Goal: Task Accomplishment & Management: Manage account settings

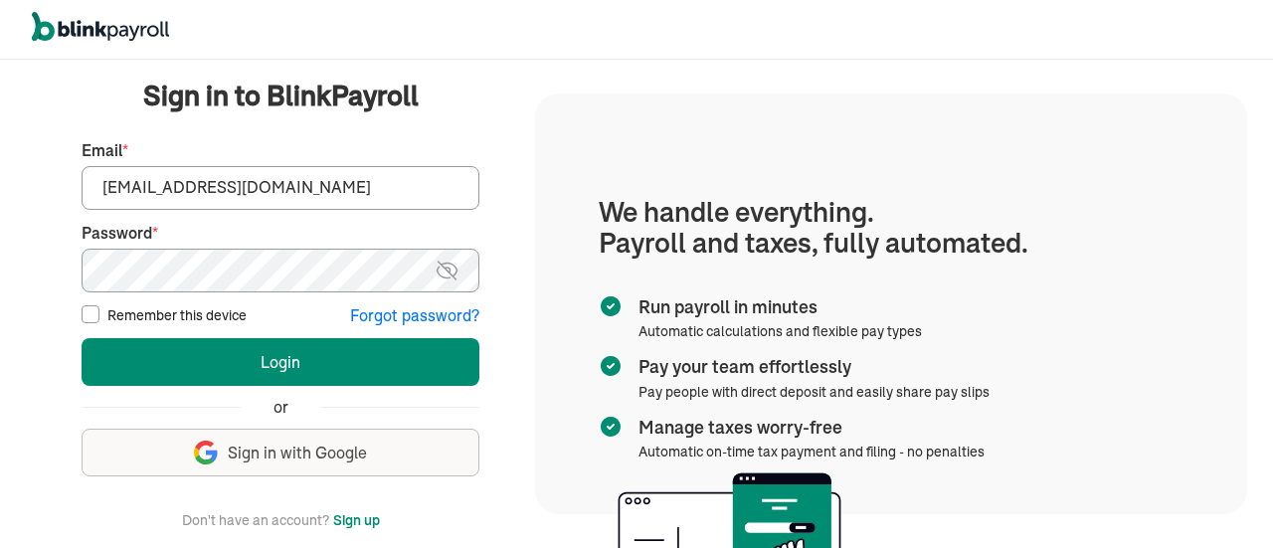
click at [262, 200] on input "hr@vertonsolutions.com" at bounding box center [281, 188] width 398 height 44
type input "info@techdatumsolutions.com"
click at [443, 271] on img at bounding box center [447, 271] width 25 height 24
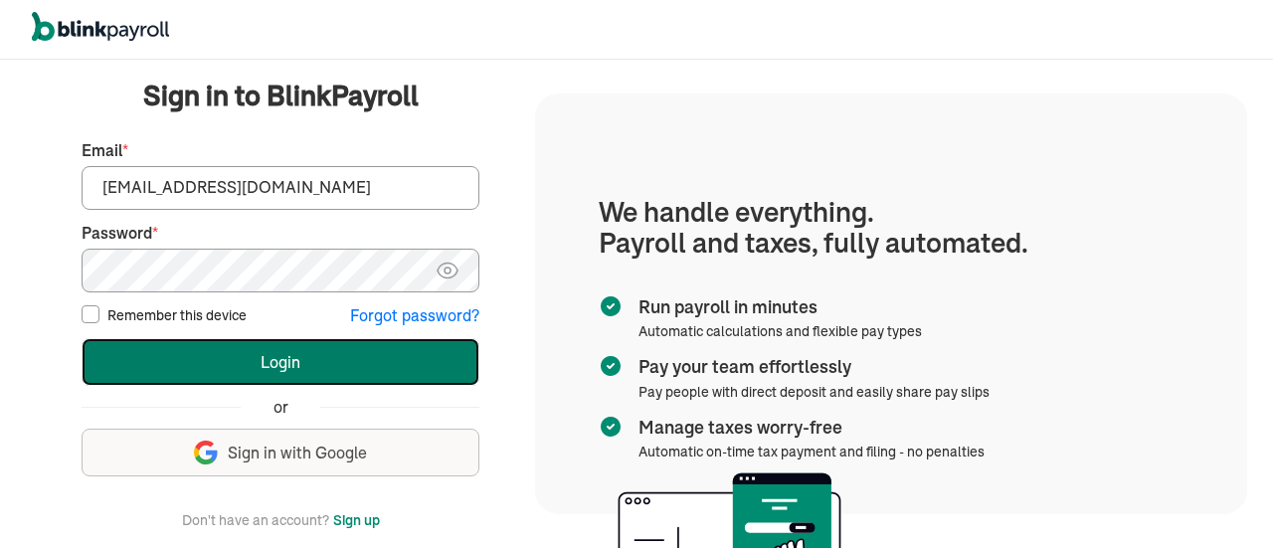
click at [209, 369] on button "Login" at bounding box center [281, 362] width 398 height 48
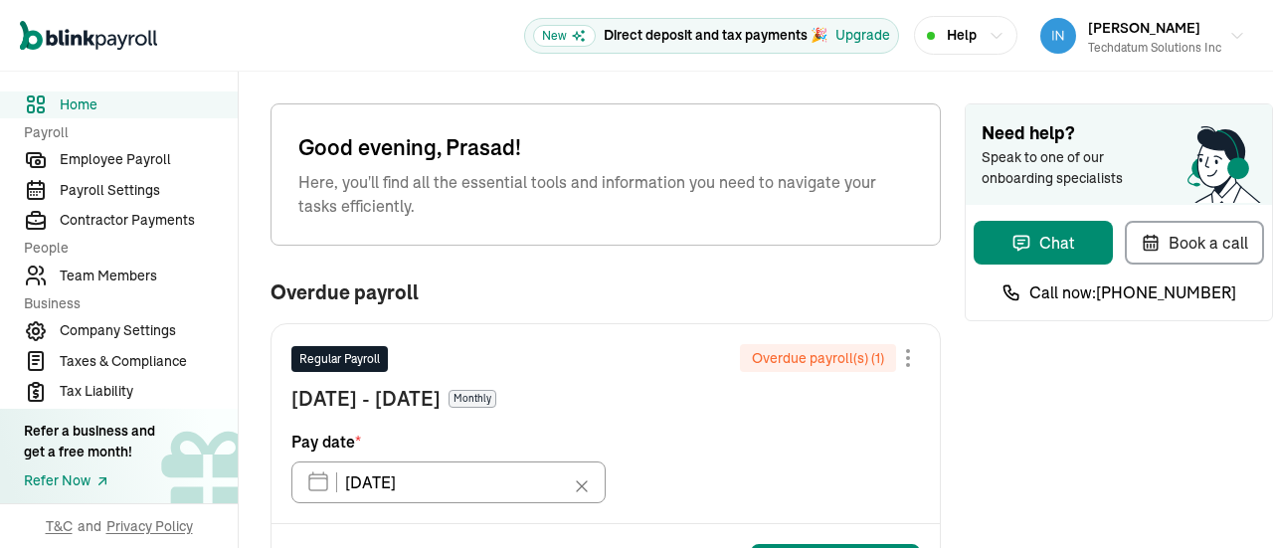
click at [105, 260] on nav "Home Payroll Employee Payroll Payroll Settings Contractor Payments People Team …" at bounding box center [119, 310] width 238 height 476
click at [145, 263] on link "Team Members" at bounding box center [119, 276] width 238 height 27
click at [105, 260] on nav "Home Payroll Employee Payroll Payroll Settings Contractor Payments People Team …" at bounding box center [119, 310] width 238 height 476
click at [145, 263] on link "Team Members" at bounding box center [119, 276] width 238 height 27
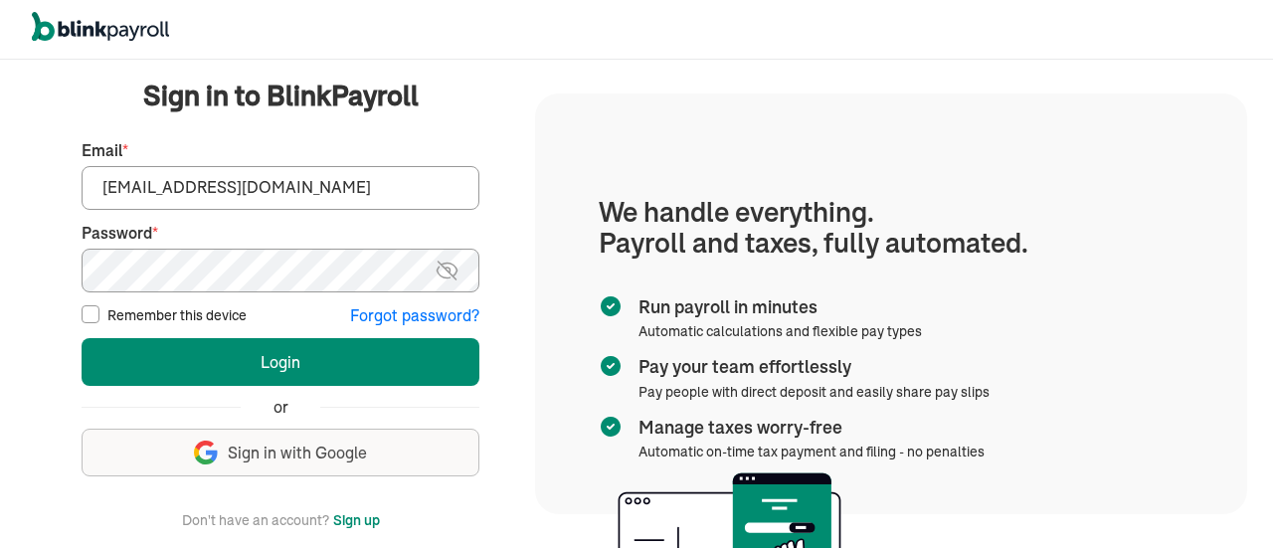
click at [358, 196] on input "[EMAIL_ADDRESS][DOMAIN_NAME]" at bounding box center [281, 188] width 398 height 44
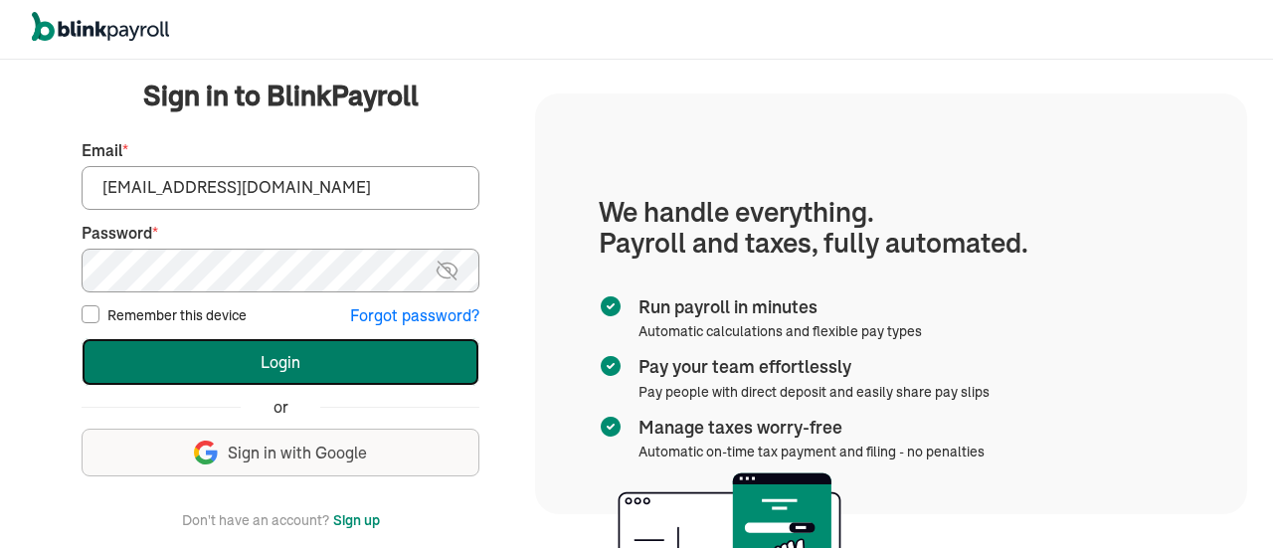
click at [269, 351] on button "Login" at bounding box center [281, 362] width 398 height 48
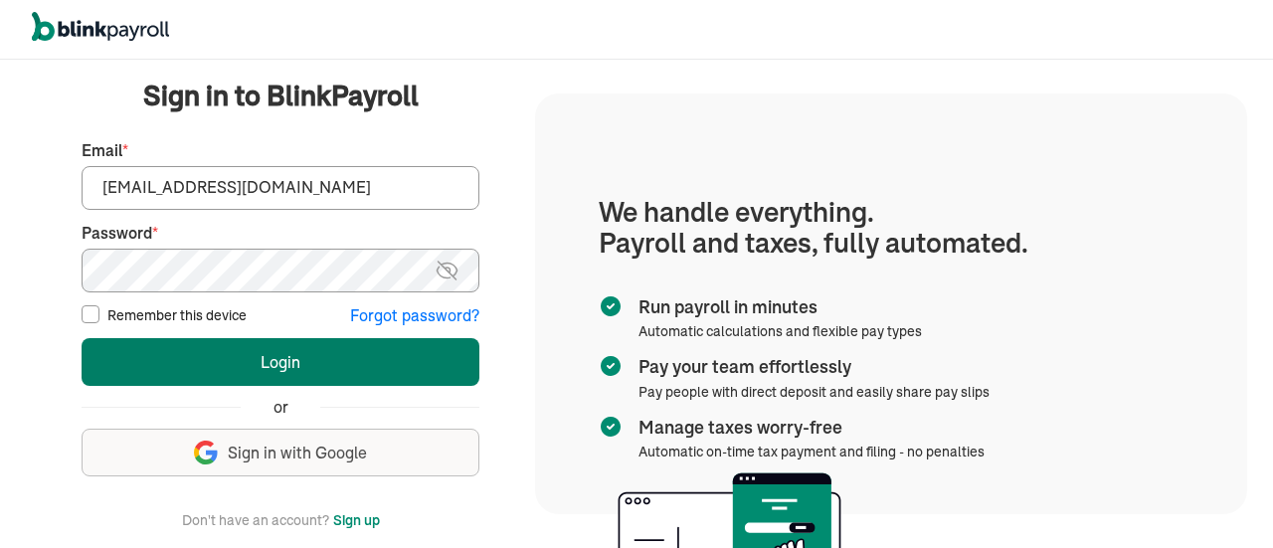
type input "[EMAIL_ADDRESS][DOMAIN_NAME]"
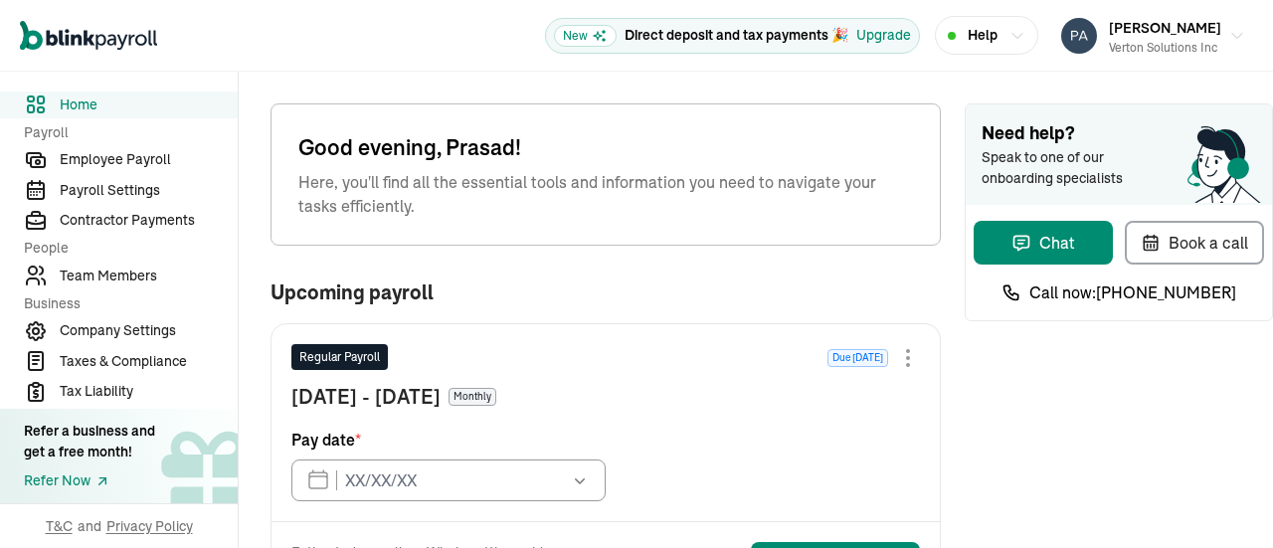
type input "[DATE]"
click at [115, 166] on span "Employee Payroll" at bounding box center [149, 159] width 178 height 21
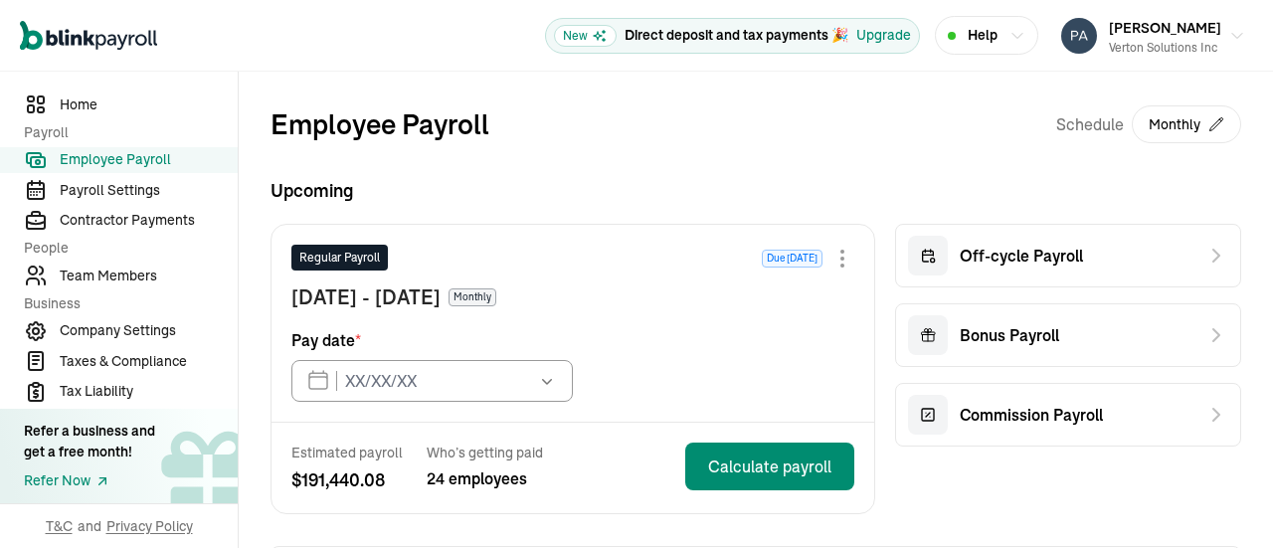
type input "10/15/2025"
click at [113, 267] on span "Team Members" at bounding box center [149, 275] width 178 height 21
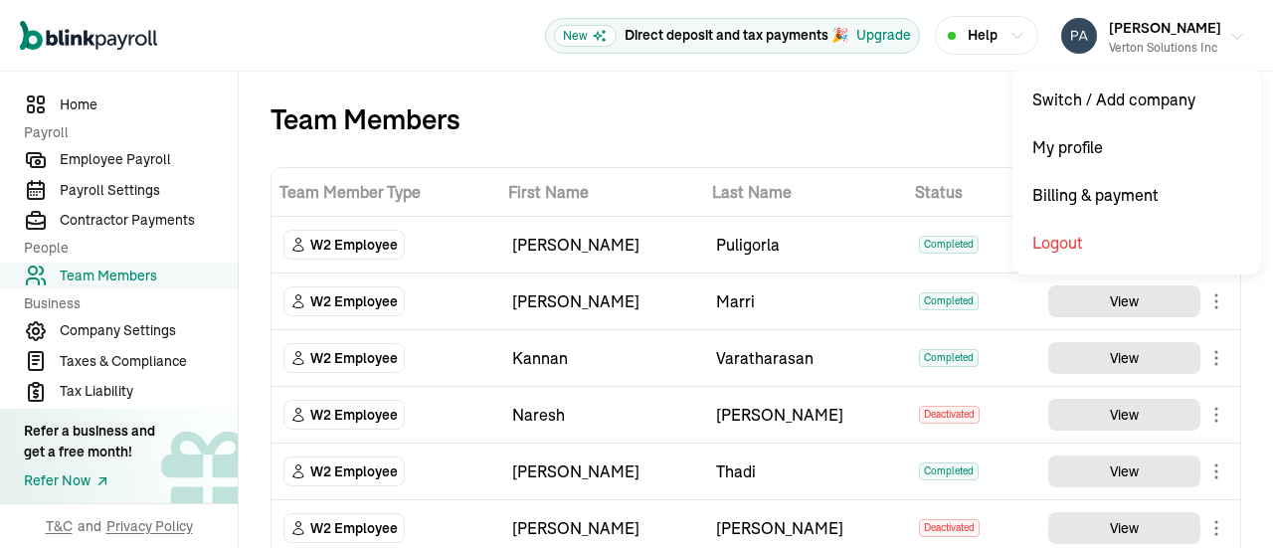
click at [1186, 29] on div "Prasad Rao Verton Solutions Inc" at bounding box center [1165, 36] width 112 height 42
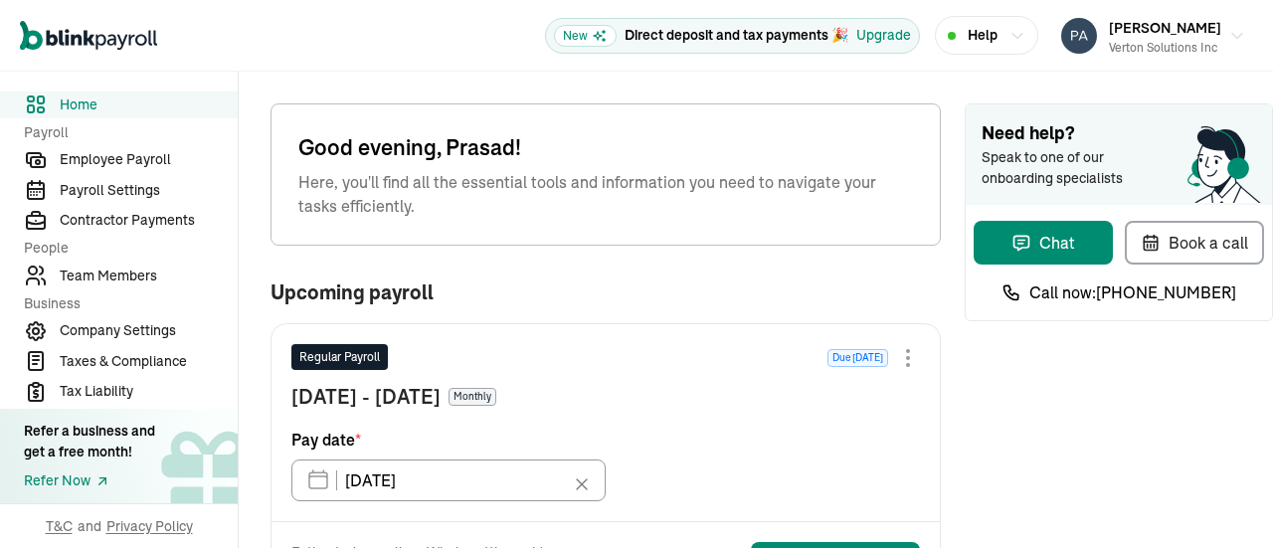
type input "[DATE]"
click at [115, 166] on span "Employee Payroll" at bounding box center [149, 159] width 178 height 21
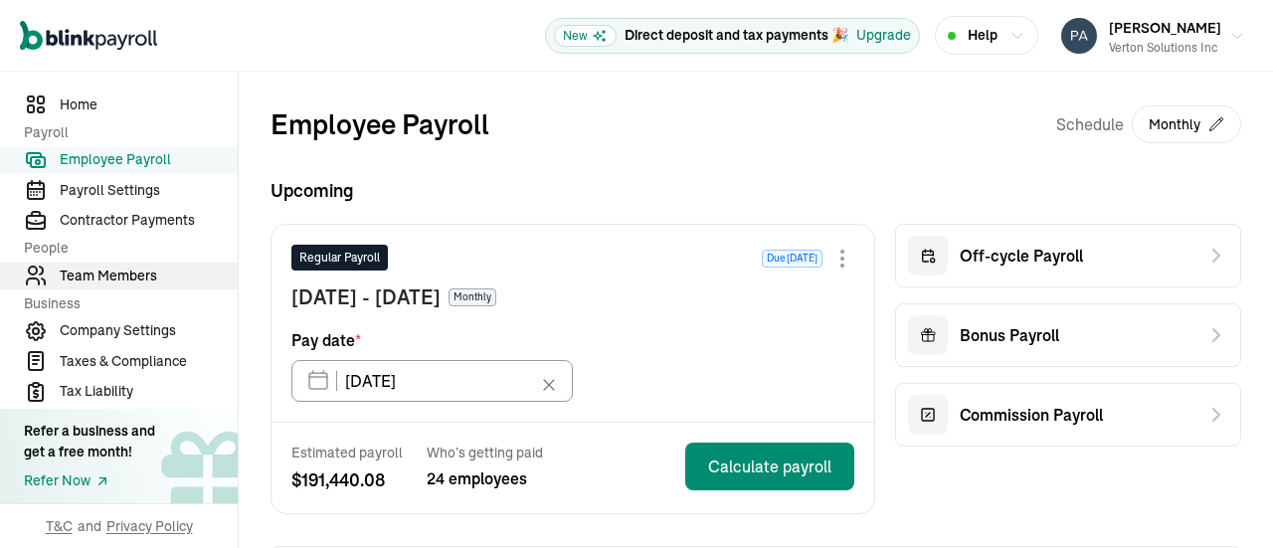
click at [113, 267] on span "Team Members" at bounding box center [149, 275] width 178 height 21
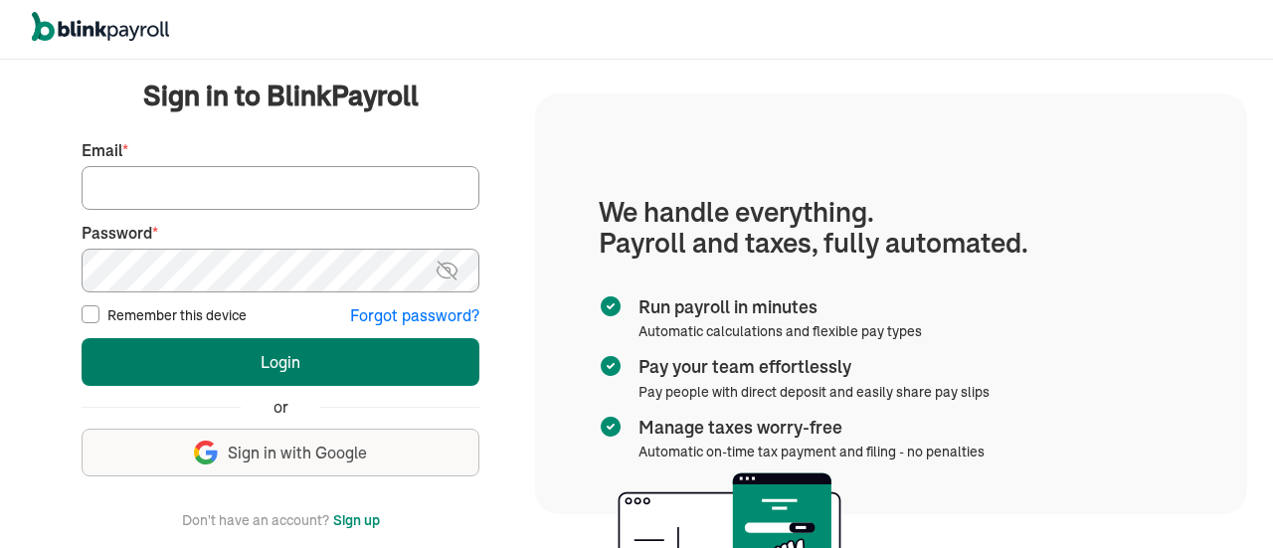
type input "[EMAIL_ADDRESS][DOMAIN_NAME]"
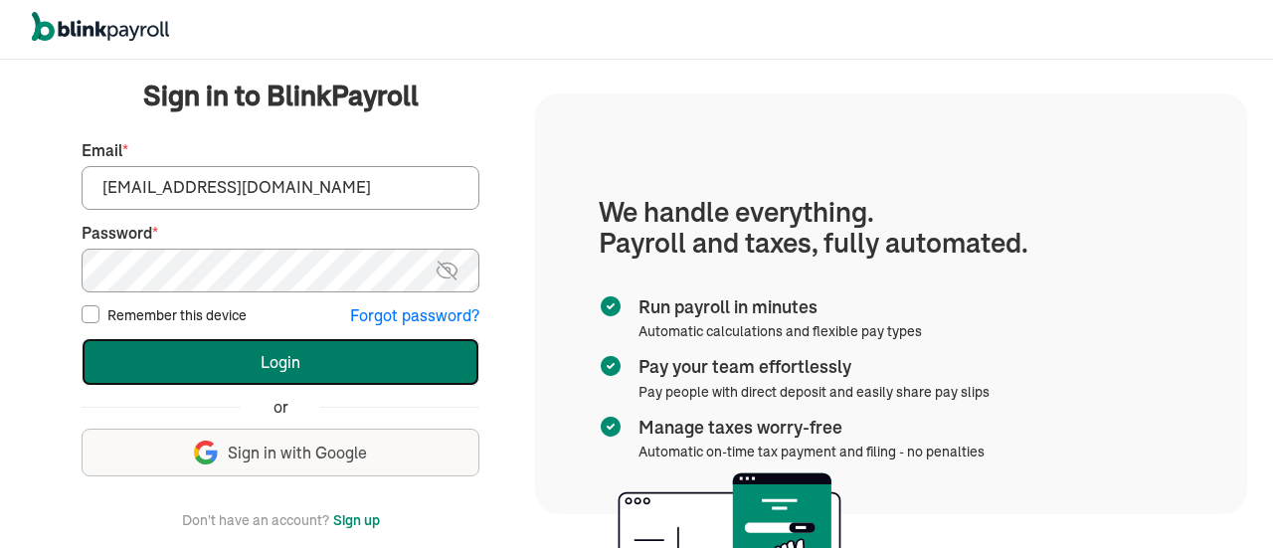
click at [308, 351] on button "Login" at bounding box center [281, 362] width 398 height 48
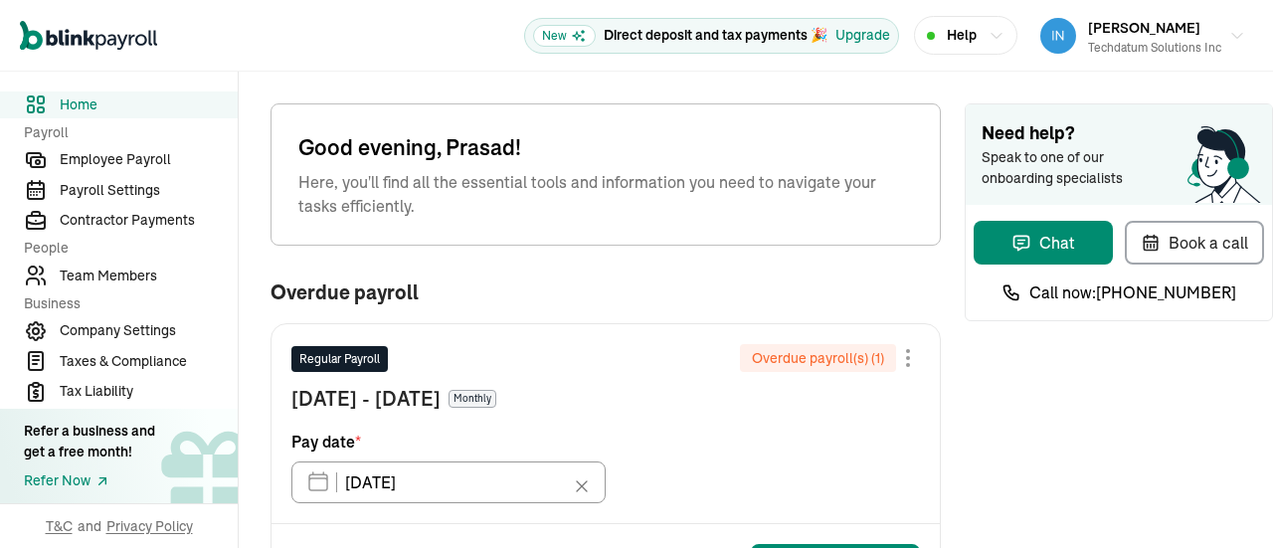
drag, startPoint x: 161, startPoint y: 275, endPoint x: 206, endPoint y: 292, distance: 47.8
click at [161, 275] on span "Team Members" at bounding box center [149, 275] width 178 height 21
drag, startPoint x: 161, startPoint y: 275, endPoint x: 206, endPoint y: 292, distance: 47.8
click at [161, 275] on span "Team Members" at bounding box center [149, 275] width 178 height 21
